Goal: Task Accomplishment & Management: Contribute content

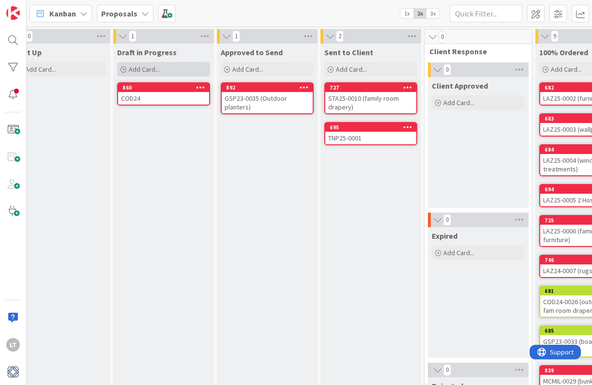
click at [143, 68] on span "Add Card..." at bounding box center [144, 69] width 31 height 9
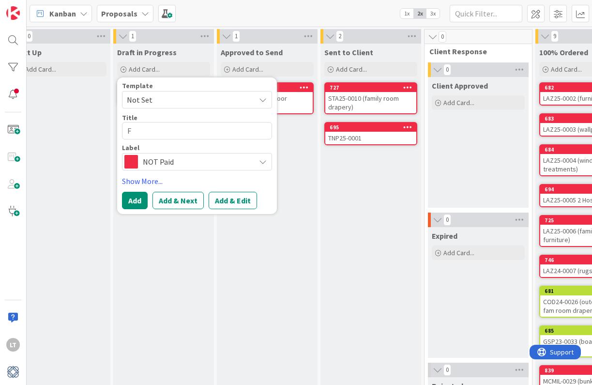
type textarea "x"
type textarea "F"
type textarea "x"
type textarea "FO"
type textarea "x"
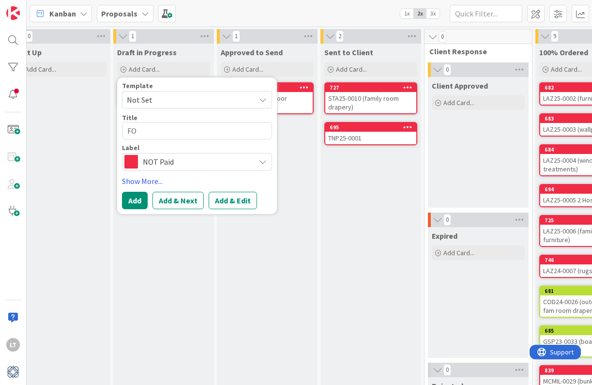
type textarea "FOP"
type textarea "x"
type textarea "FOPU"
type textarea "x"
type textarea "FOP"
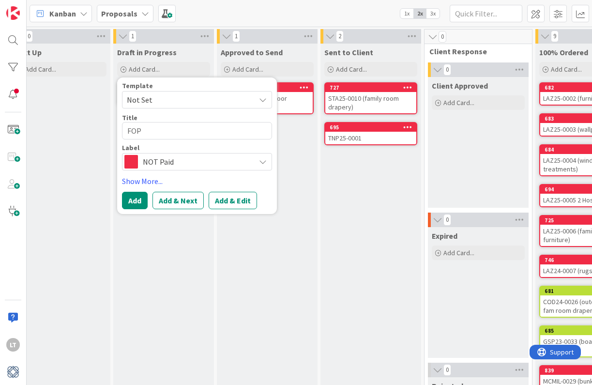
type textarea "x"
type textarea "FO"
type textarea "x"
type textarea "FOU"
type textarea "x"
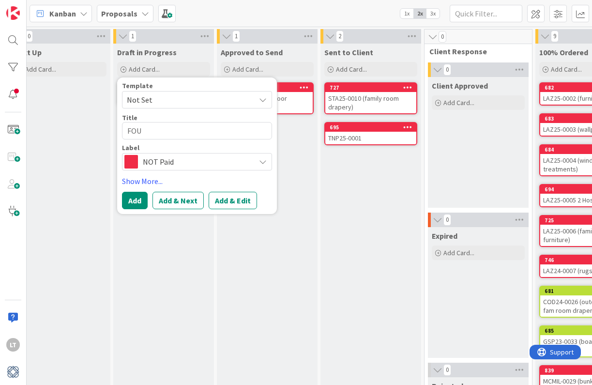
type textarea "FOU2"
type textarea "x"
type textarea "FOU25"
type textarea "x"
type textarea "FOU25-"
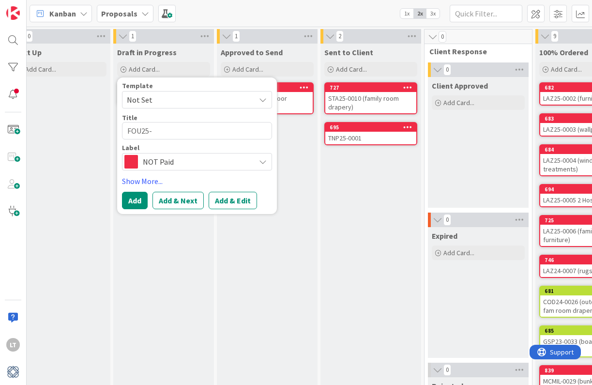
type textarea "x"
type textarea "FOU25-0"
type textarea "x"
type textarea "FOU25-00"
type textarea "x"
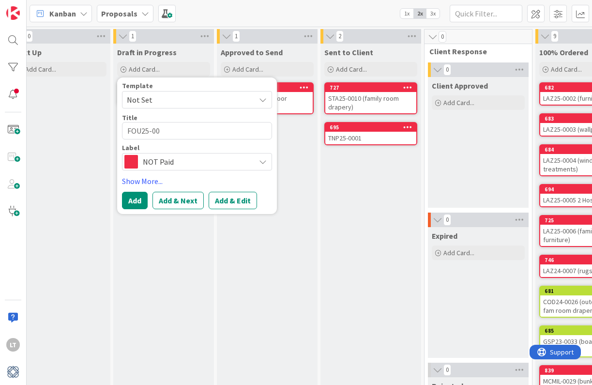
type textarea "FOU25-000"
type textarea "x"
type textarea "FOU25-0001"
type textarea "x"
type textarea "FOU25-0001"
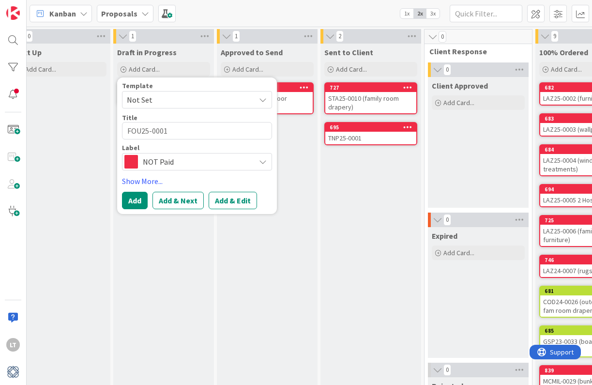
type textarea "x"
type textarea "FOU25-0001 ("
type textarea "x"
type textarea "FOU25-0001 (p"
type textarea "x"
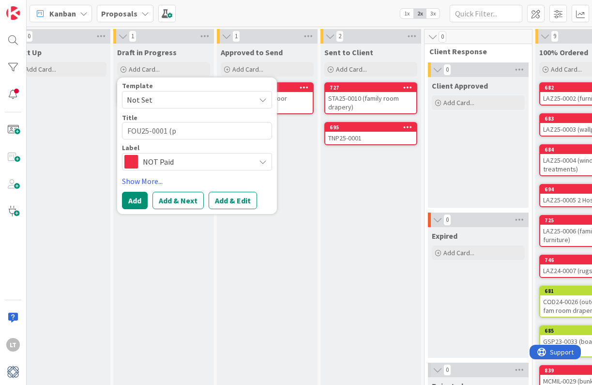
type textarea "FOU25-0001 (pa"
type textarea "x"
type textarea "FOU25-0001 (pai"
type textarea "x"
type textarea "FOU25-0001 (pain"
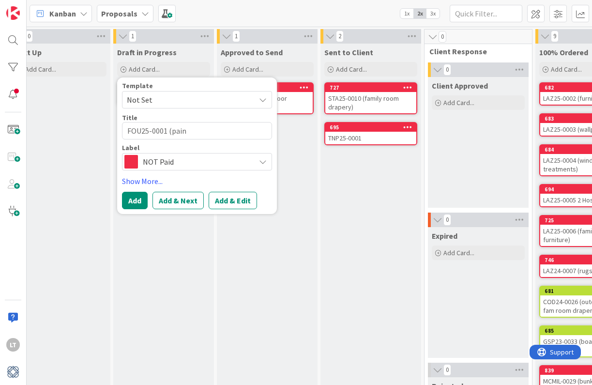
type textarea "x"
type textarea "FOU25-0001 (paint"
type textarea "x"
type textarea "FOU25-0001 (painti"
type textarea "x"
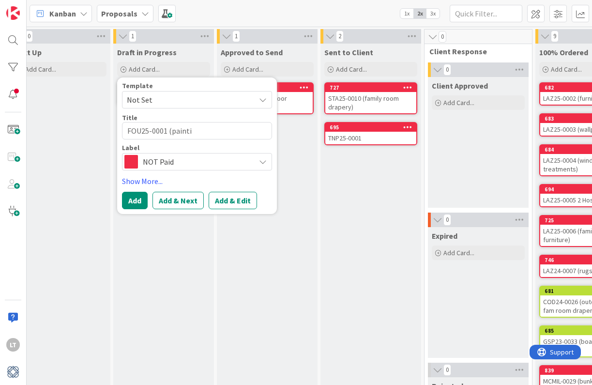
type textarea "FOU25-0001 (paintin"
type textarea "x"
type textarea "FOU25-0001 (painting"
type textarea "x"
type textarea "FOU25-0001 (painting/"
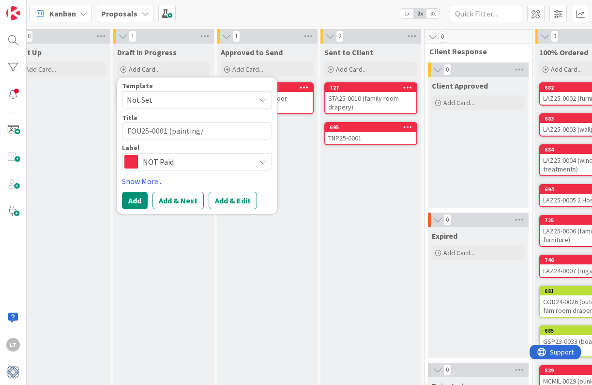
type textarea "x"
type textarea "FOU25-0001 (painting/w"
type textarea "x"
type textarea "FOU25-0001 (painting/wa"
type textarea "x"
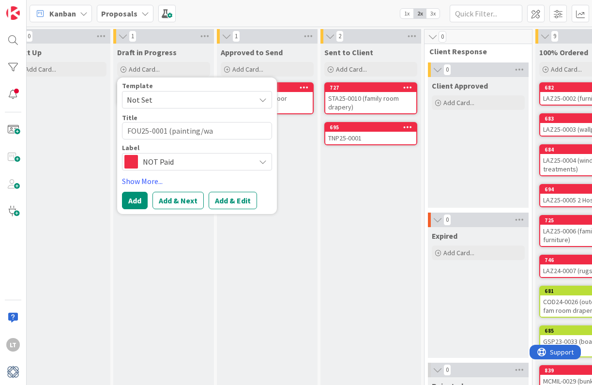
type textarea "FOU25-0001 (painting/wal"
type textarea "x"
type textarea "FOU25-0001 (painting/wall"
type textarea "x"
type textarea "FOU25-0001 (painting/wallp"
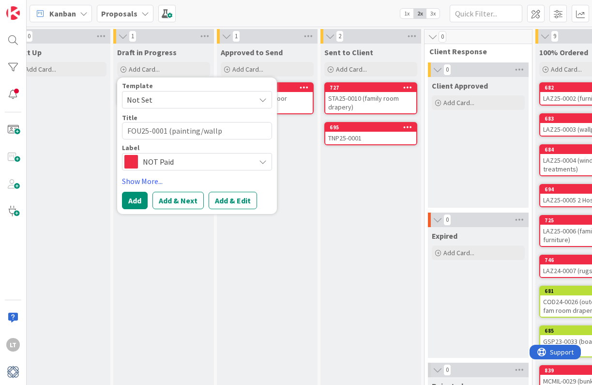
type textarea "x"
type textarea "FOU25-0001 (painting/wallpa"
type textarea "x"
type textarea "FOU25-0001 (painting/wallpap"
type textarea "x"
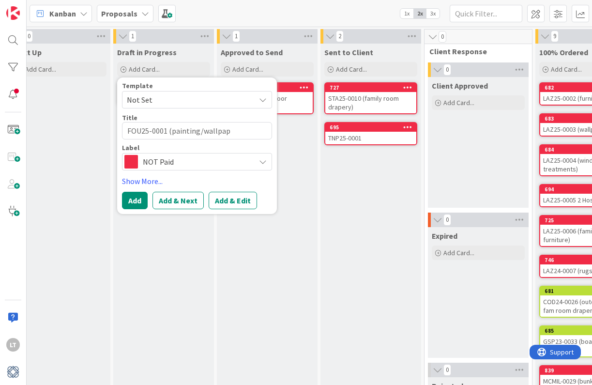
type textarea "FOU25-0001 (painting/wallpape"
type textarea "x"
type textarea "FOU25-0001 (painting/wallpaper"
type textarea "x"
type textarea "FOU25-0001 (painting/wallpaper)"
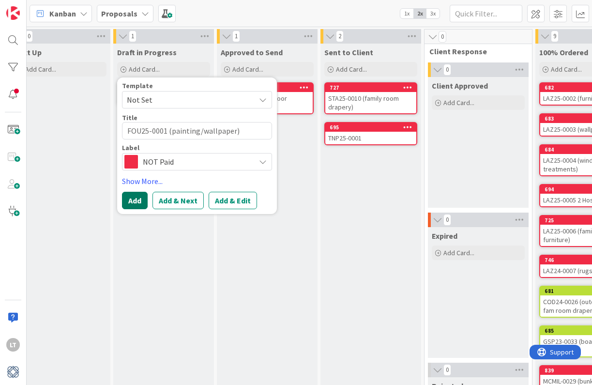
click at [137, 197] on button "Add" at bounding box center [135, 200] width 26 height 17
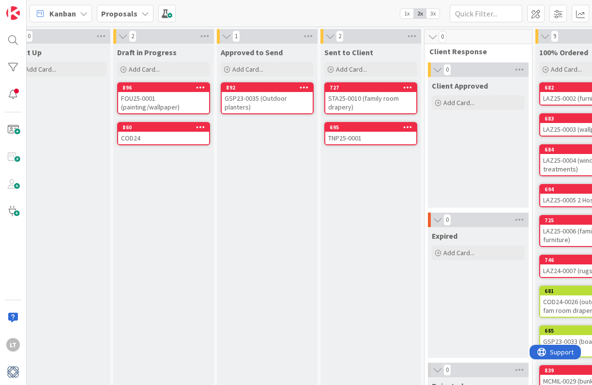
click at [188, 99] on div "FOU25-0001 (painting/wallpaper)" at bounding box center [163, 102] width 91 height 21
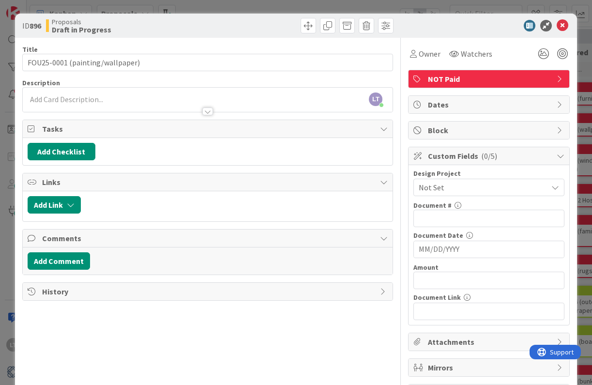
click at [468, 187] on span "Not Set" at bounding box center [481, 187] width 124 height 14
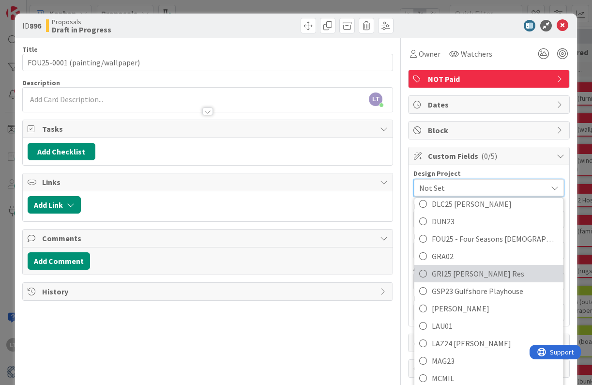
scroll to position [210, 0]
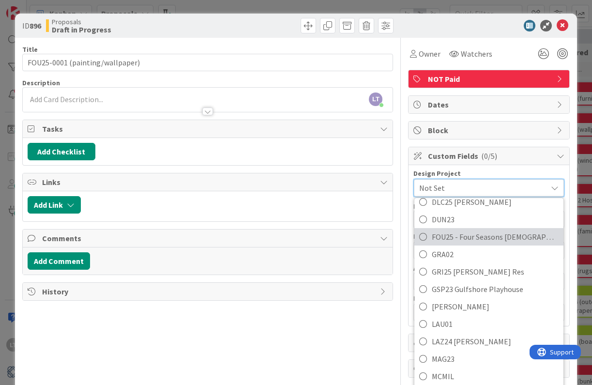
click at [427, 241] on icon at bounding box center [423, 236] width 8 height 15
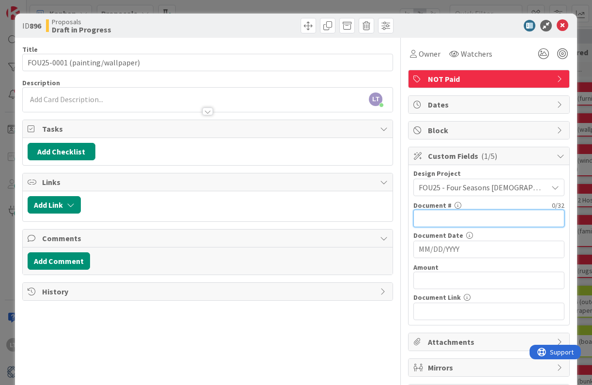
click at [440, 221] on input "text" at bounding box center [488, 218] width 151 height 17
type input "FOU25-0001"
click at [457, 250] on input "MM/DD/YYYY" at bounding box center [489, 249] width 140 height 16
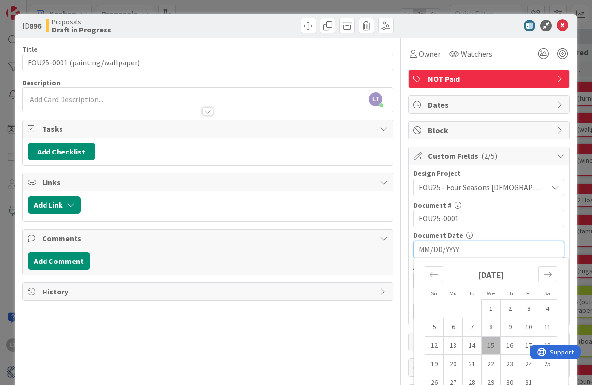
click at [488, 344] on td "15" at bounding box center [490, 345] width 19 height 18
type input "[DATE]"
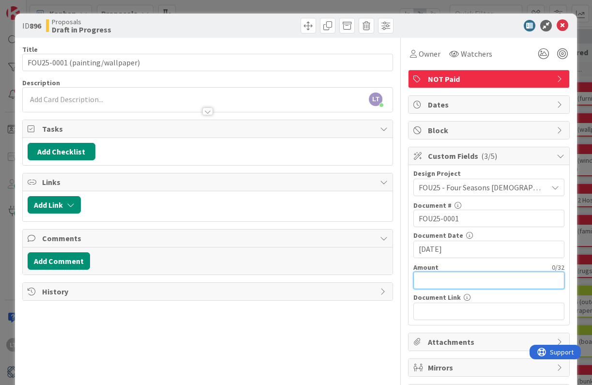
click at [478, 281] on input "text" at bounding box center [488, 279] width 151 height 17
click at [454, 280] on input "1085163" at bounding box center [488, 279] width 151 height 17
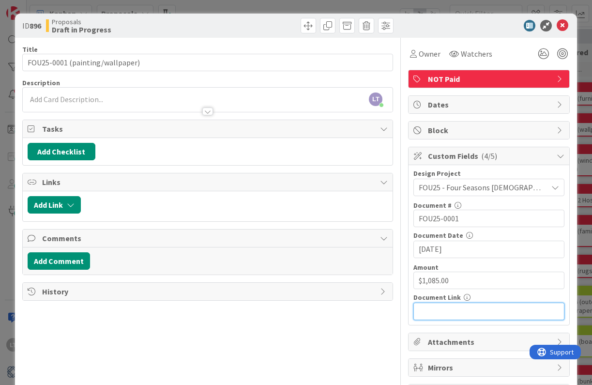
type input "$10,851.63"
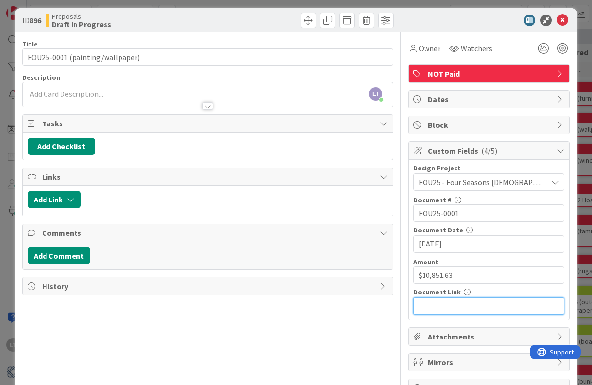
scroll to position [6, 0]
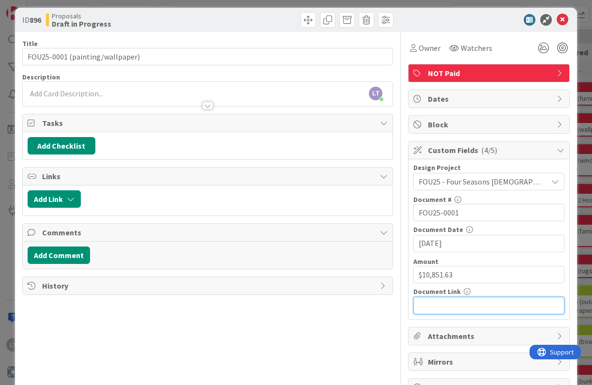
click at [479, 301] on input "text" at bounding box center [488, 305] width 151 height 17
paste input "[URL][DOMAIN_NAME]"
type input "[URL][DOMAIN_NAME]"
click at [361, 328] on div "Title 31 / 128 FOU25-0001 (painting/wallpaper) Description LT [PERSON_NAME] jus…" at bounding box center [207, 214] width 371 height 364
click at [556, 303] on link at bounding box center [559, 305] width 10 height 10
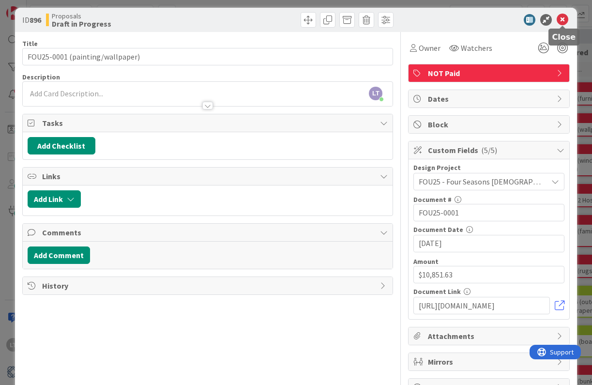
click at [558, 18] on icon at bounding box center [562, 20] width 12 height 12
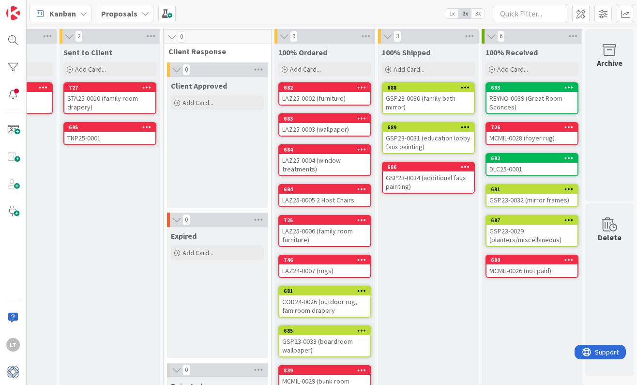
scroll to position [0, 695]
click at [147, 14] on div "Proposals" at bounding box center [125, 13] width 57 height 17
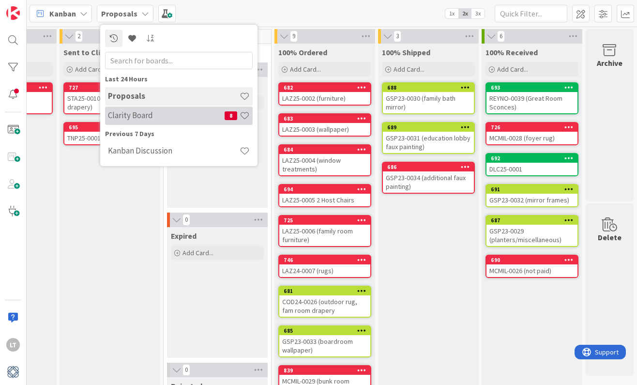
click at [159, 114] on h4 "Clarity Board" at bounding box center [166, 115] width 117 height 10
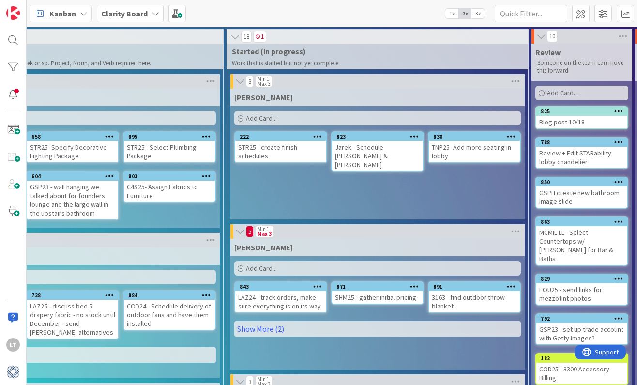
scroll to position [0, 613]
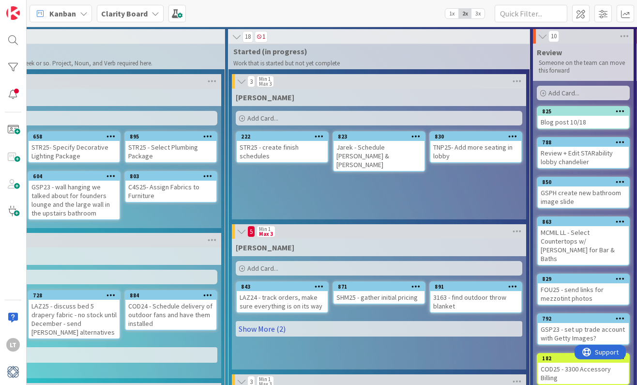
click at [263, 331] on link "Show More (2)" at bounding box center [379, 328] width 286 height 15
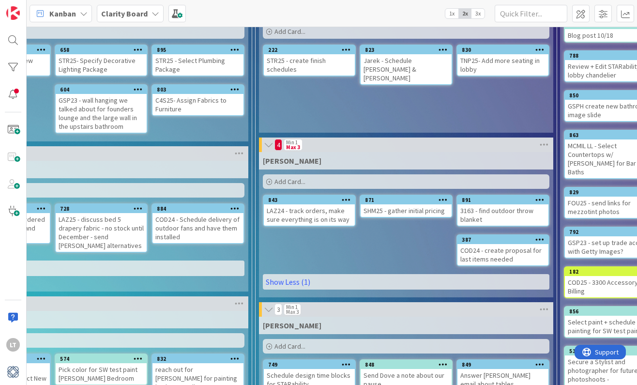
scroll to position [87, 586]
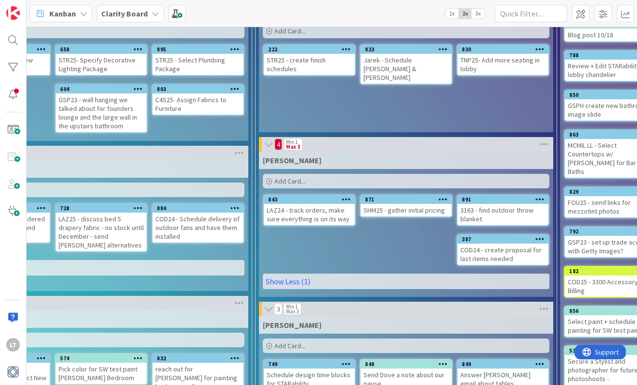
click at [129, 9] on b "Clarity Board" at bounding box center [124, 14] width 46 height 10
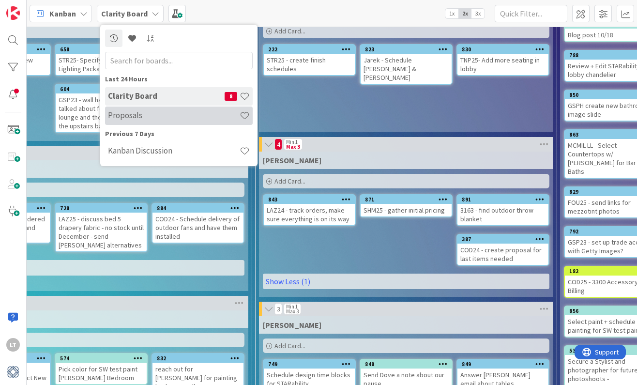
click at [155, 119] on h4 "Proposals" at bounding box center [174, 115] width 132 height 10
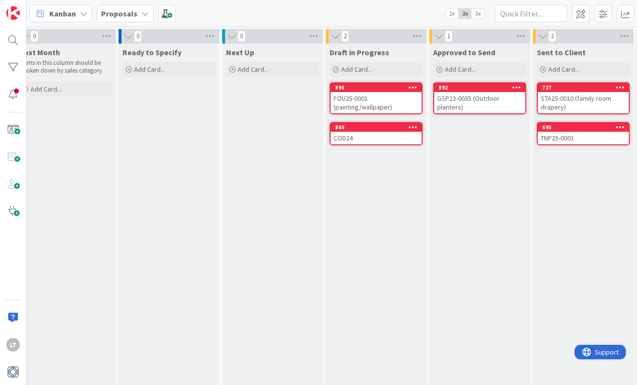
scroll to position [0, 238]
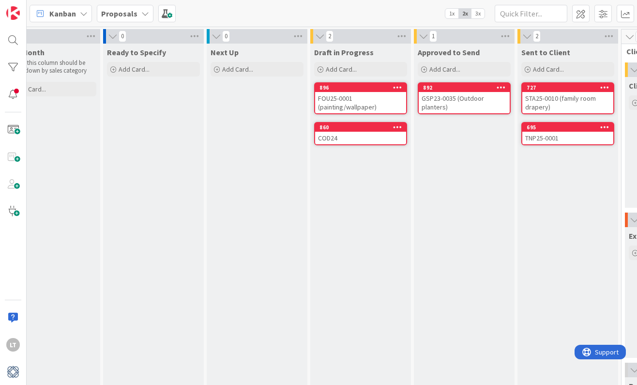
click at [377, 101] on div "FOU25-0001 (painting/wallpaper)" at bounding box center [360, 102] width 91 height 21
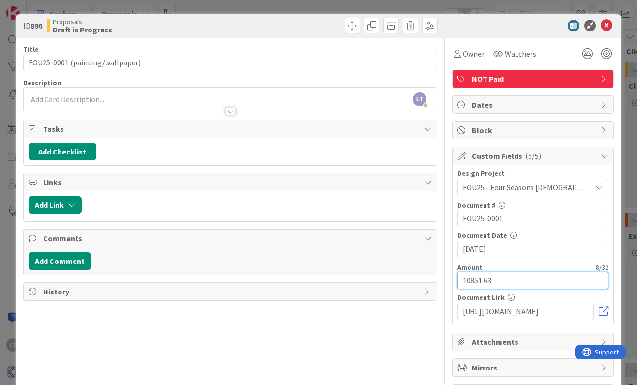
drag, startPoint x: 504, startPoint y: 280, endPoint x: 389, endPoint y: 272, distance: 115.9
click at [389, 272] on div "Title 31 / 128 FOU25-0001 (painting/wallpaper) Description LT [PERSON_NAME] jus…" at bounding box center [318, 220] width 590 height 364
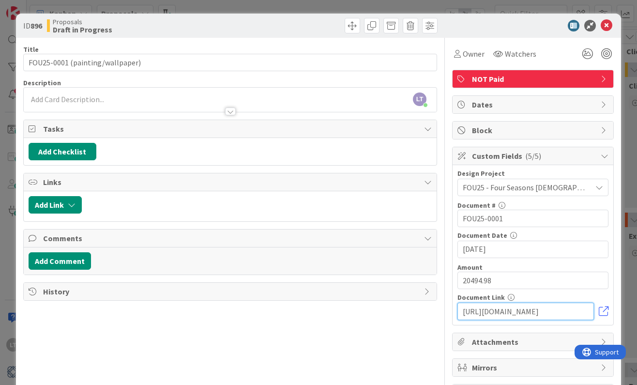
type input "$20,494.98"
click at [493, 315] on input "text" at bounding box center [532, 310] width 151 height 17
paste input "[URL][DOMAIN_NAME]"
type input "[URL][DOMAIN_NAME]"
click at [395, 319] on div "Title 31 / 128 FOU25-0001 (painting/wallpaper) Description LT [PERSON_NAME] jus…" at bounding box center [230, 220] width 414 height 364
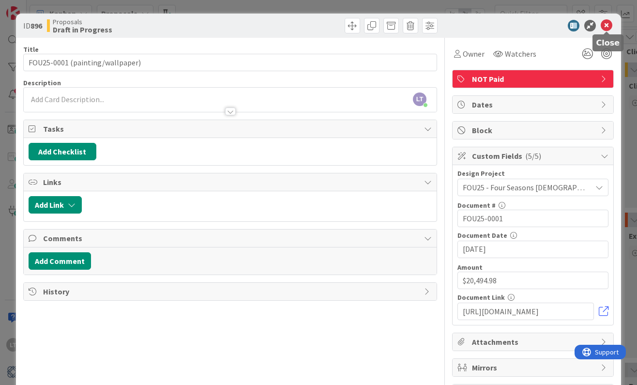
click at [591, 26] on icon at bounding box center [606, 26] width 12 height 12
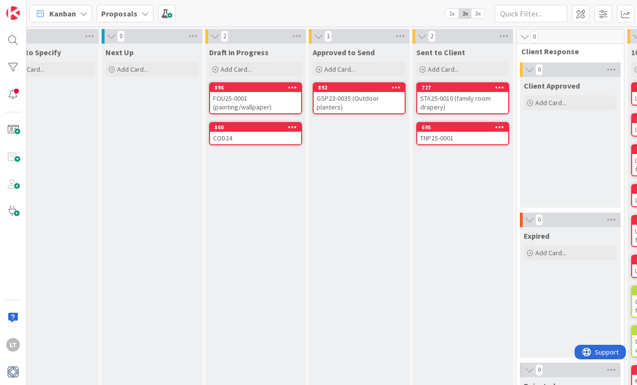
scroll to position [0, 344]
click at [142, 13] on icon at bounding box center [145, 14] width 8 height 8
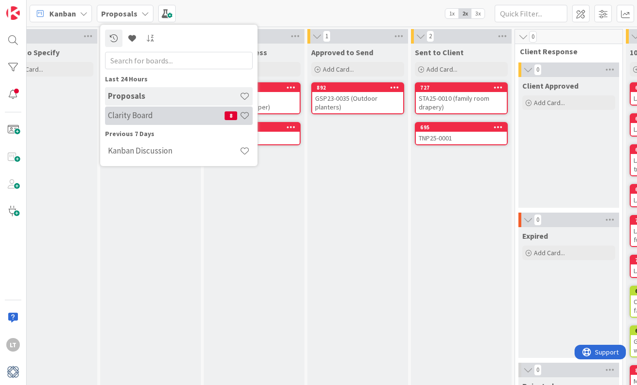
click at [135, 115] on h4 "Clarity Board" at bounding box center [166, 115] width 117 height 10
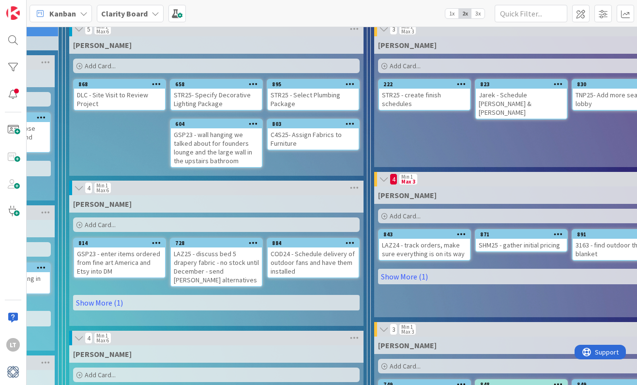
scroll to position [53, 471]
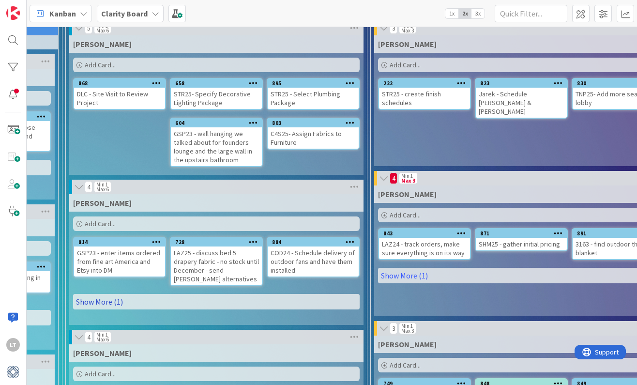
click at [96, 302] on link "Show More (1)" at bounding box center [216, 301] width 286 height 15
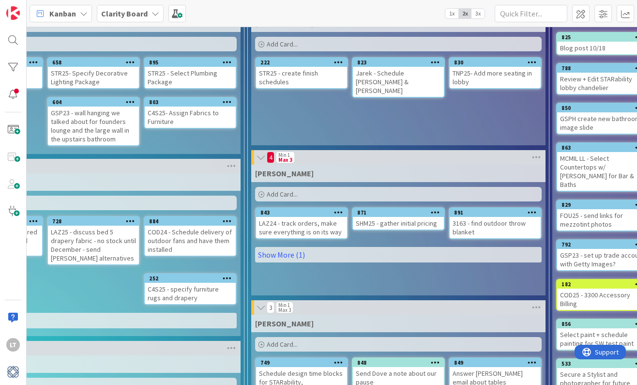
scroll to position [74, 595]
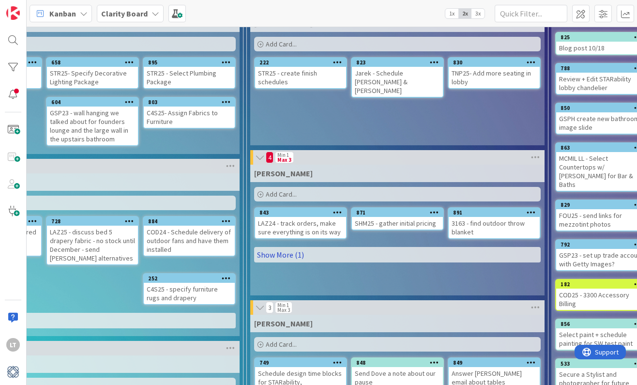
click at [284, 254] on link "Show More (1)" at bounding box center [397, 254] width 286 height 15
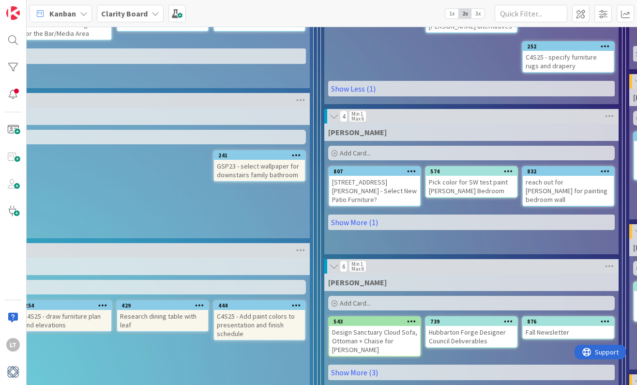
scroll to position [312, 216]
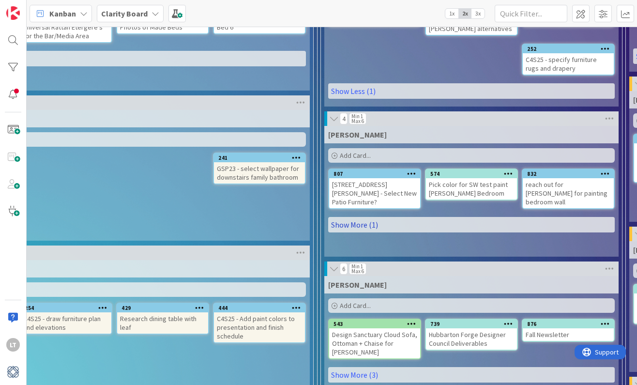
click at [411, 217] on link "Show More (1)" at bounding box center [471, 224] width 286 height 15
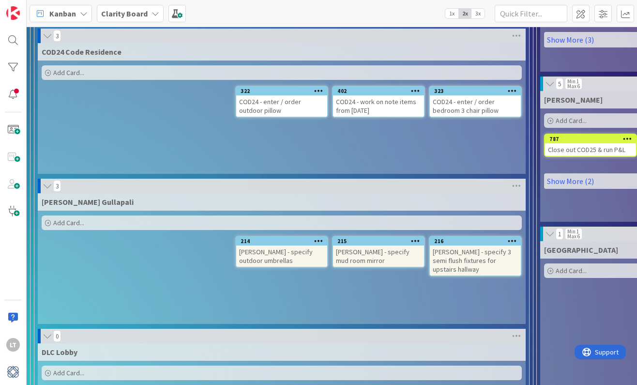
scroll to position [679, 0]
click at [169, 71] on div "Add Card..." at bounding box center [282, 72] width 480 height 15
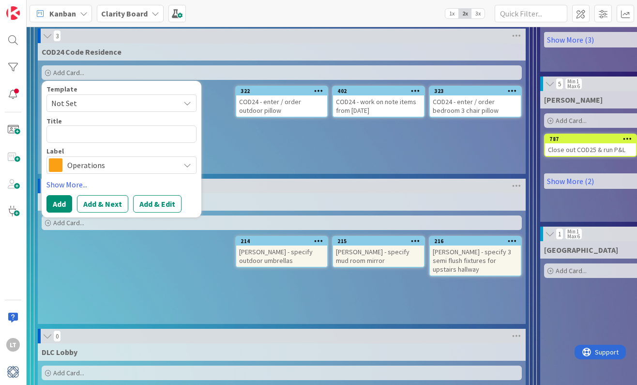
type textarea "x"
type textarea "C"
type textarea "x"
type textarea "CO"
type textarea "x"
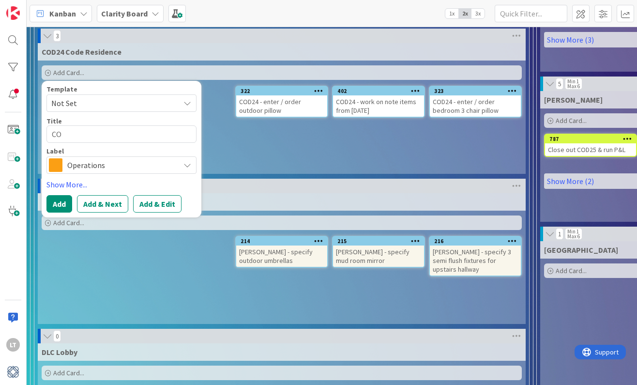
type textarea "COF"
type textarea "x"
type textarea "CO"
type textarea "x"
type textarea "COD"
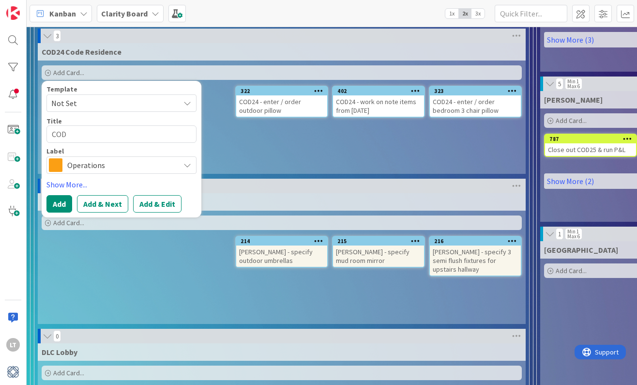
type textarea "x"
type textarea "COD2"
type textarea "x"
type textarea "COD24"
type textarea "x"
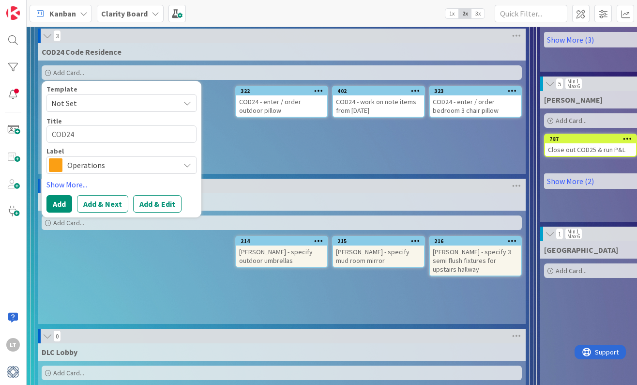
type textarea "COD24"
type textarea "x"
type textarea "COD24 -"
type textarea "x"
type textarea "COD24 -"
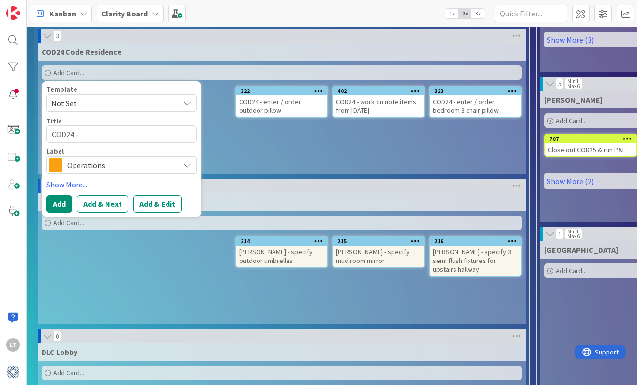
type textarea "x"
type textarea "COD24 - S"
type textarea "x"
type textarea "COD24 - Sc"
type textarea "x"
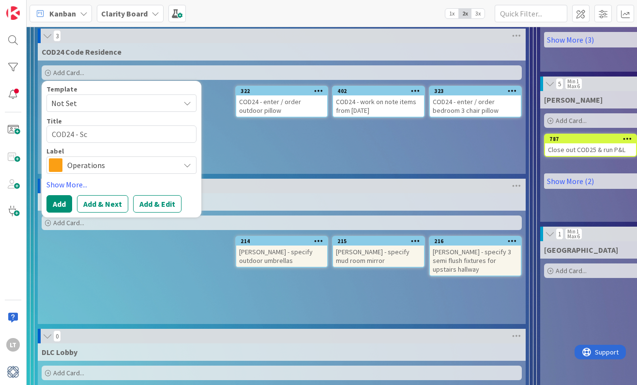
type textarea "COD24 - Sch"
type textarea "x"
type textarea "COD24 - Sche"
type textarea "x"
type textarea "COD24 - Sched"
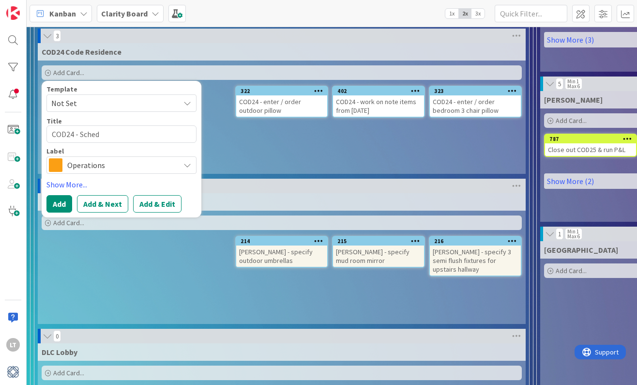
type textarea "x"
type textarea "COD24 - Schedu"
type textarea "x"
type textarea "COD24 - Schedul"
type textarea "x"
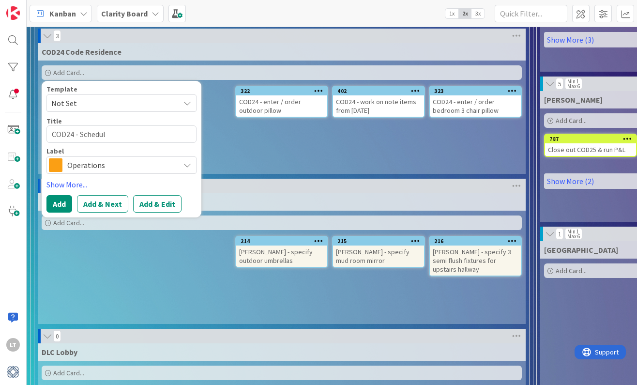
type textarea "COD24 - Schedule"
type textarea "x"
type textarea "COD24 - Schedule"
type textarea "x"
type textarea "COD24 - Schedule i"
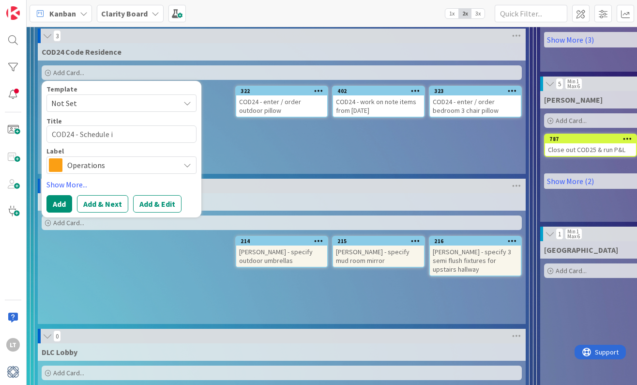
type textarea "x"
type textarea "COD24 - Schedule in"
type textarea "x"
type textarea "COD24 - Schedule ins"
type textarea "x"
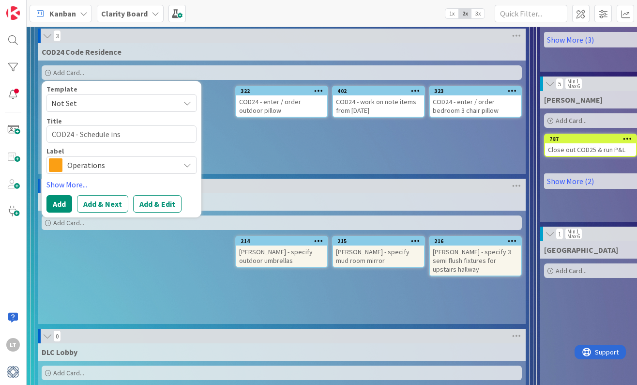
type textarea "COD24 - Schedule inst"
type textarea "x"
type textarea "COD24 - Schedule insta"
type textarea "x"
type textarea "COD24 - Schedule instal"
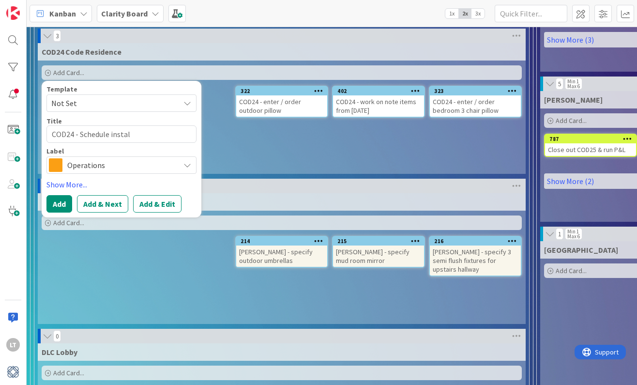
type textarea "x"
type textarea "COD24 - Schedule install"
type textarea "x"
type textarea "COD24 - Schedule install"
type textarea "x"
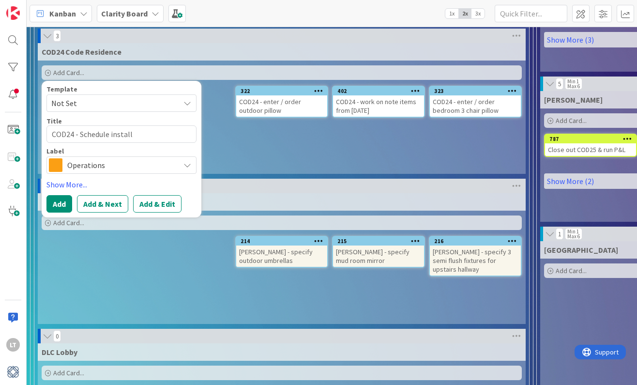
type textarea "COD24 - Schedule install o"
type textarea "x"
type textarea "COD24 - Schedule install of"
type textarea "x"
type textarea "COD24 - Schedule install of"
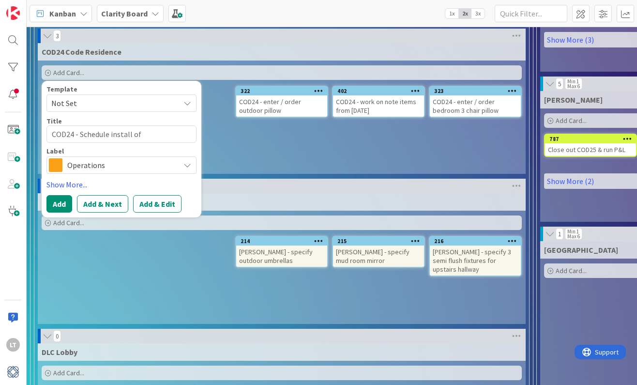
type textarea "x"
type textarea "COD24 - Schedule install of f"
type textarea "x"
type textarea "COD24 - Schedule install of fa"
type textarea "x"
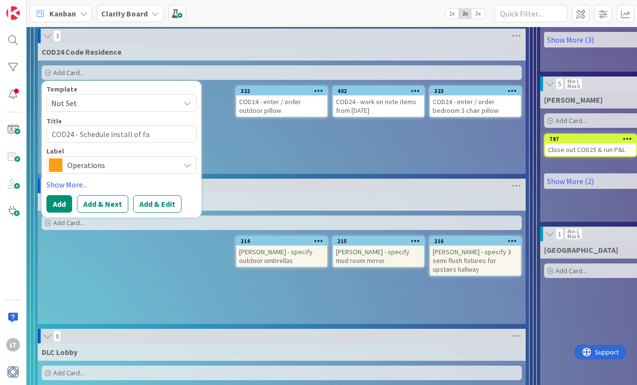
type textarea "COD24 - Schedule install of fan"
type textarea "x"
type textarea "COD24 - Schedule install of fans"
type textarea "x"
type textarea "COD24 - Schedule install of fan"
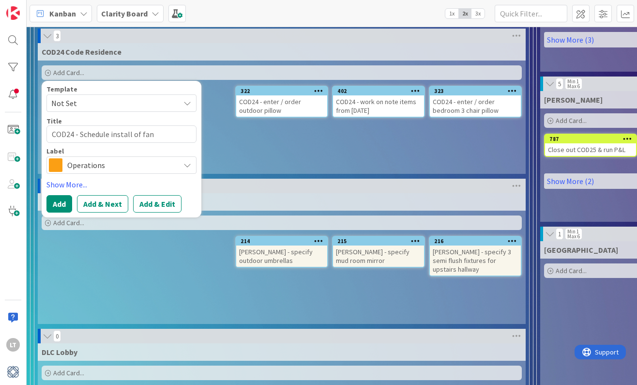
type textarea "x"
type textarea "COD24 - Schedule install of fa"
type textarea "x"
type textarea "COD24 - Schedule install of f"
type textarea "x"
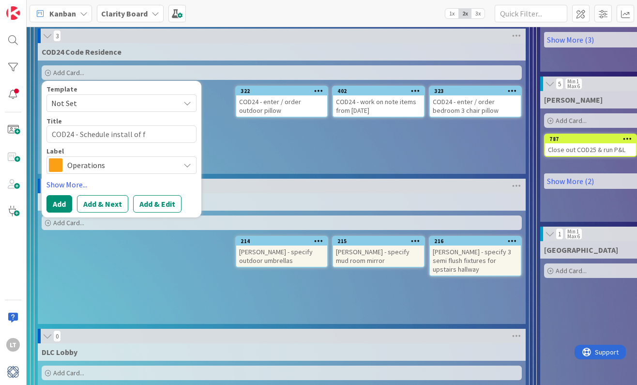
type textarea "COD24 - Schedule install of"
type textarea "x"
type textarea "COD24 - Schedule install of"
type textarea "x"
type textarea "COD24 - Schedule install of"
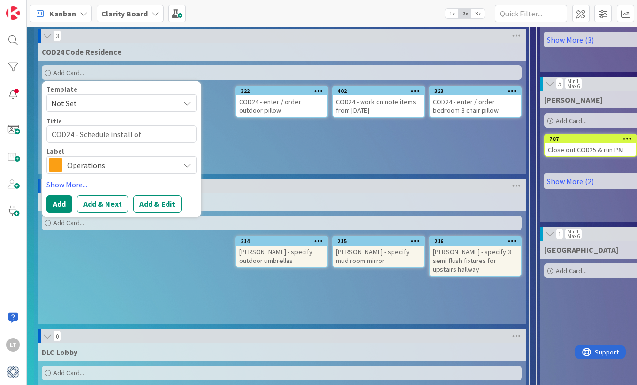
type textarea "x"
type textarea "COD24 - Schedule install of n"
type textarea "x"
type textarea "COD24 - Schedule install of ne"
type textarea "x"
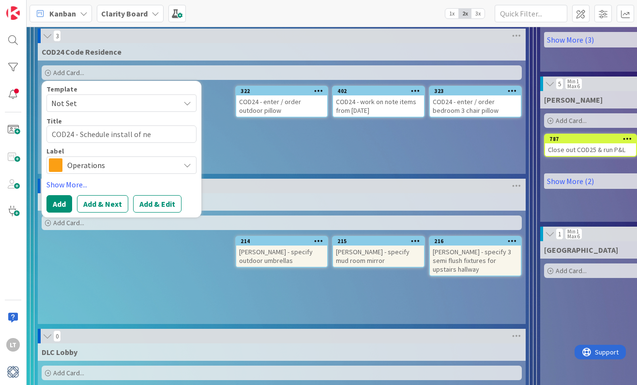
type textarea "COD24 - Schedule install of new"
type textarea "x"
type textarea "COD24 - Schedule install of new"
type textarea "x"
type textarea "COD24 - Schedule install of new o"
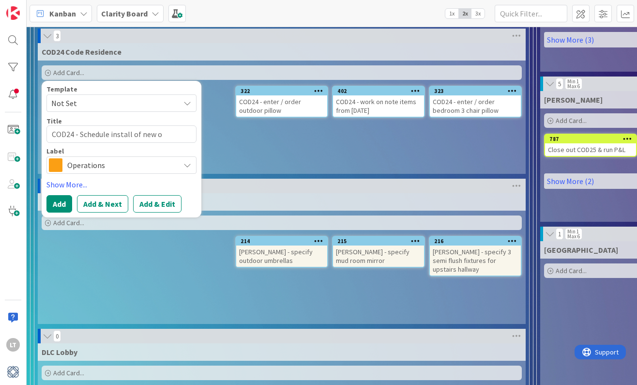
type textarea "x"
type textarea "COD24 - Schedule install of new ou"
type textarea "x"
type textarea "COD24 - Schedule install of new out"
type textarea "x"
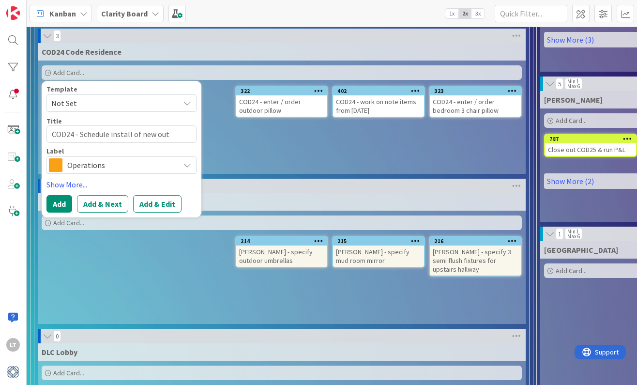
type textarea "COD24 - Schedule install of new outd"
type textarea "x"
type textarea "COD24 - Schedule install of new outdo"
type textarea "x"
type textarea "COD24 - Schedule install of new outdoo"
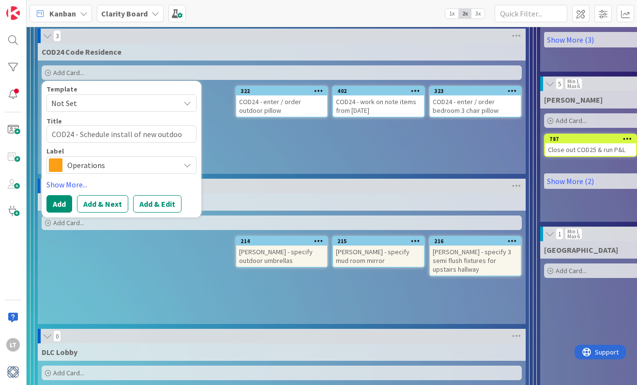
type textarea "x"
type textarea "COD24 - Schedule install of new outdoor"
type textarea "x"
type textarea "COD24 - Schedule install of new outdoor"
type textarea "x"
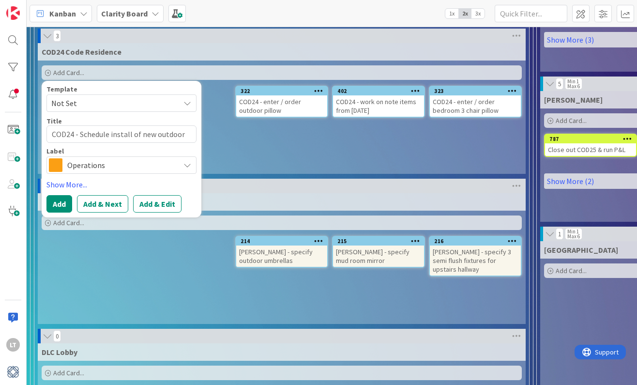
type textarea "COD24 - Schedule install of new outdoor f"
type textarea "x"
type textarea "COD24 - Schedule install of new outdoor fa"
type textarea "x"
type textarea "COD24 - Schedule install of new outdoor fan"
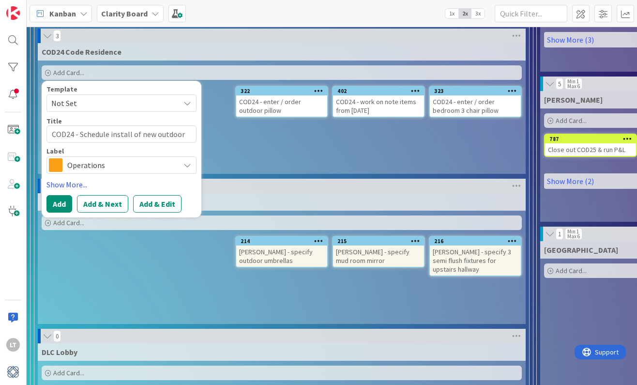
type textarea "x"
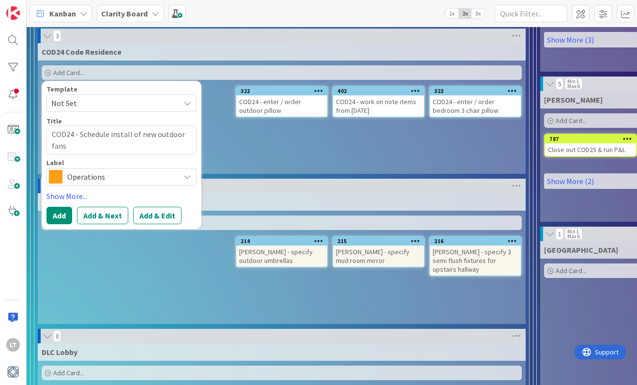
type textarea "COD24 - Schedule install of new outdoor fans"
click at [185, 175] on icon at bounding box center [187, 177] width 8 height 8
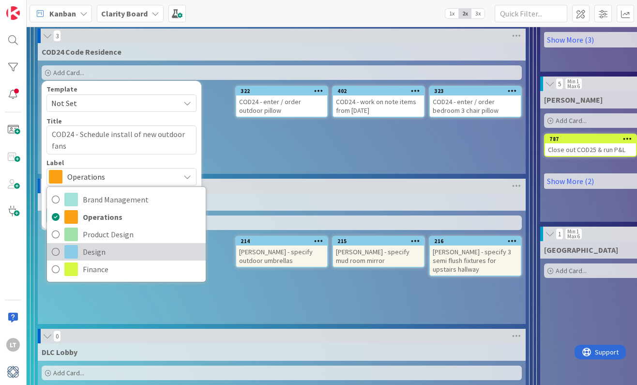
drag, startPoint x: 139, startPoint y: 254, endPoint x: 145, endPoint y: 251, distance: 6.5
click at [139, 253] on span "Design" at bounding box center [142, 251] width 118 height 15
type textarea "x"
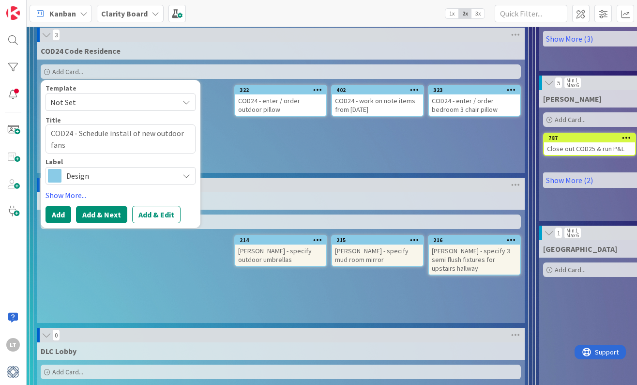
scroll to position [681, 1]
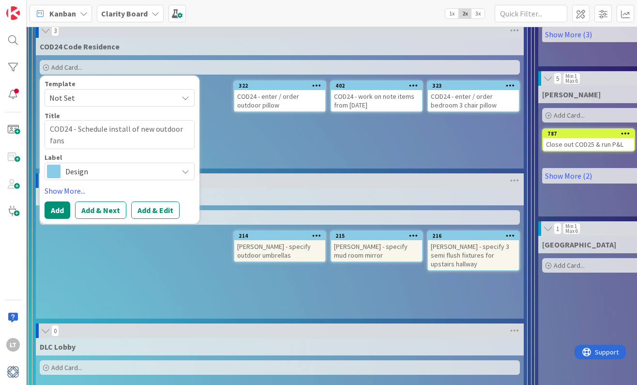
click at [48, 212] on button "Add" at bounding box center [58, 209] width 26 height 17
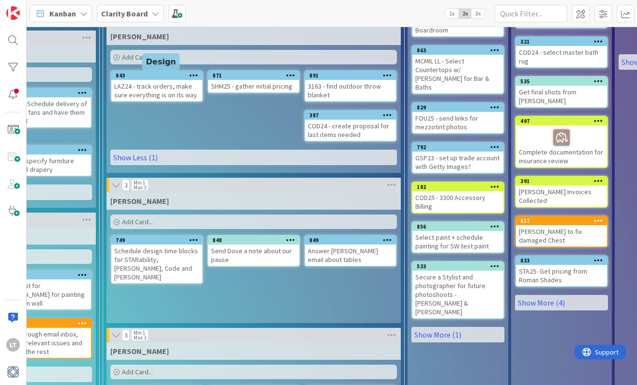
scroll to position [210, 738]
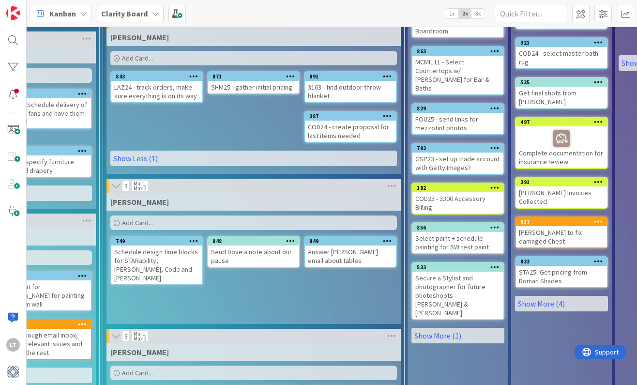
click at [134, 11] on b "Clarity Board" at bounding box center [124, 14] width 46 height 10
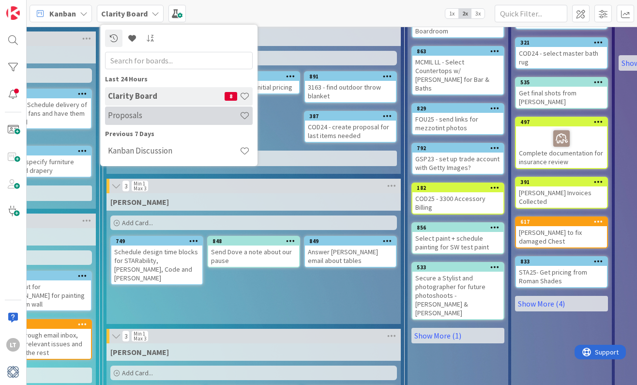
click at [136, 119] on h4 "Proposals" at bounding box center [174, 115] width 132 height 10
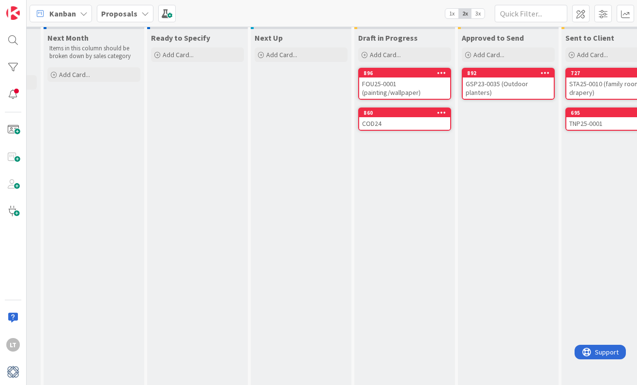
scroll to position [15, 193]
